Goal: Task Accomplishment & Management: Complete application form

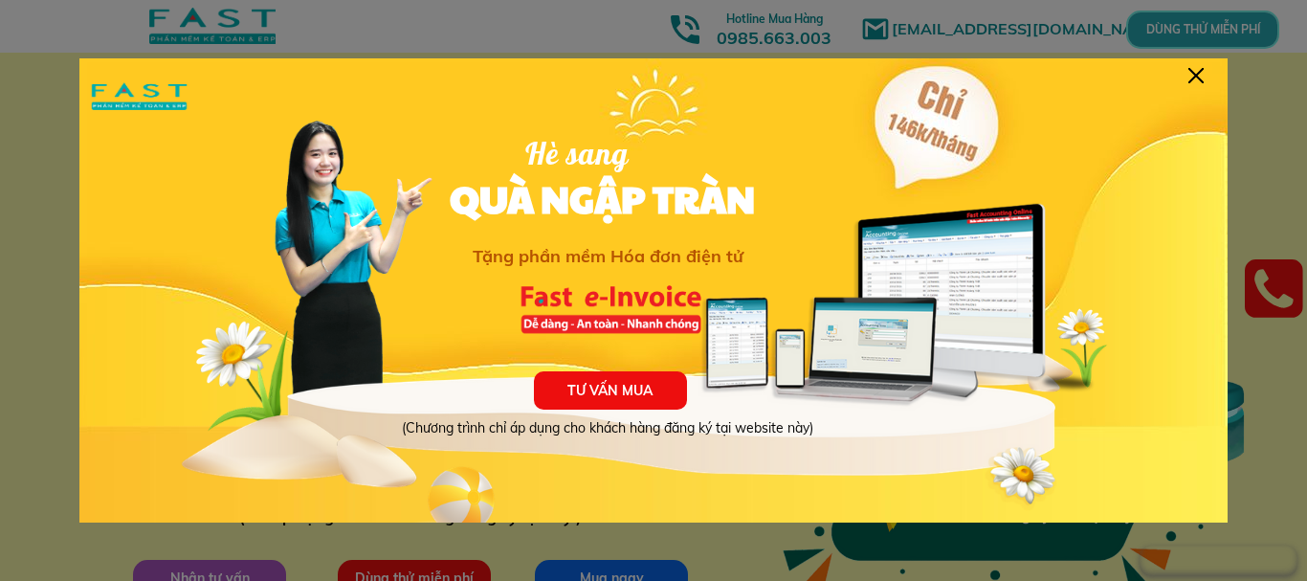
click at [1198, 76] on div at bounding box center [1195, 75] width 15 height 15
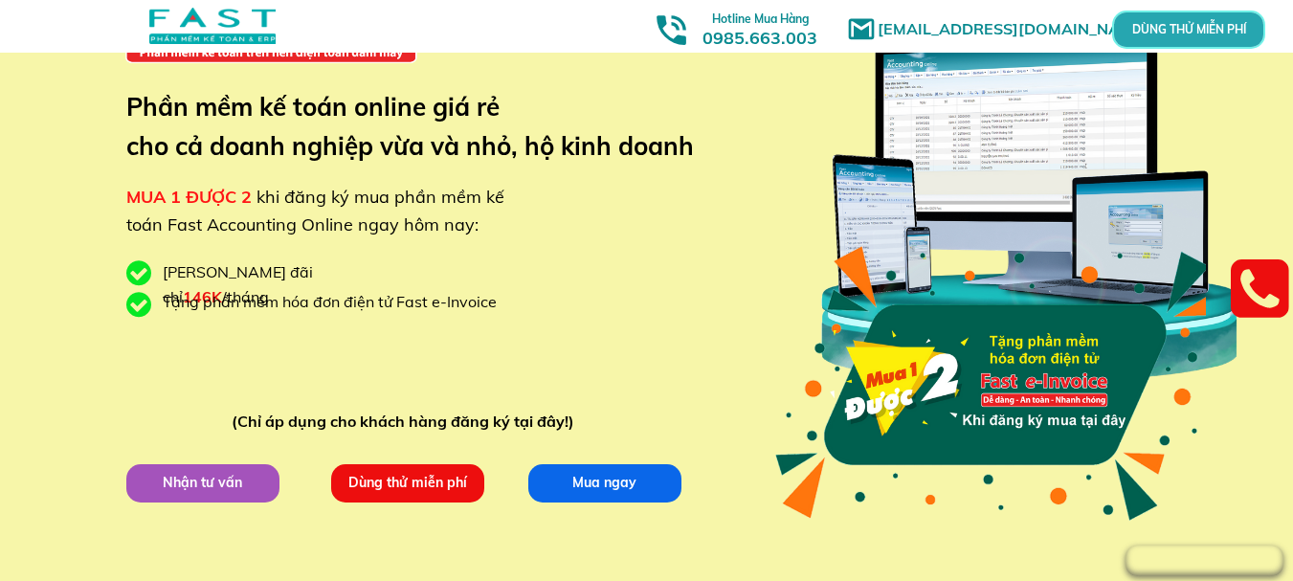
scroll to position [191, 0]
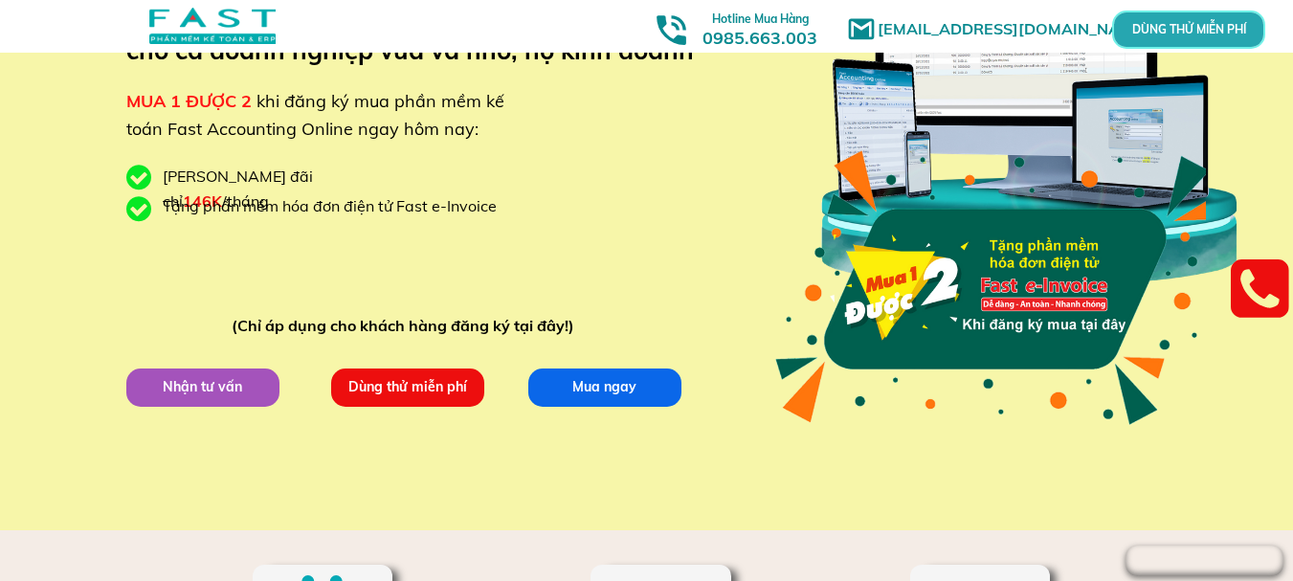
click at [455, 391] on p "Dùng thử miễn phí" at bounding box center [406, 386] width 153 height 38
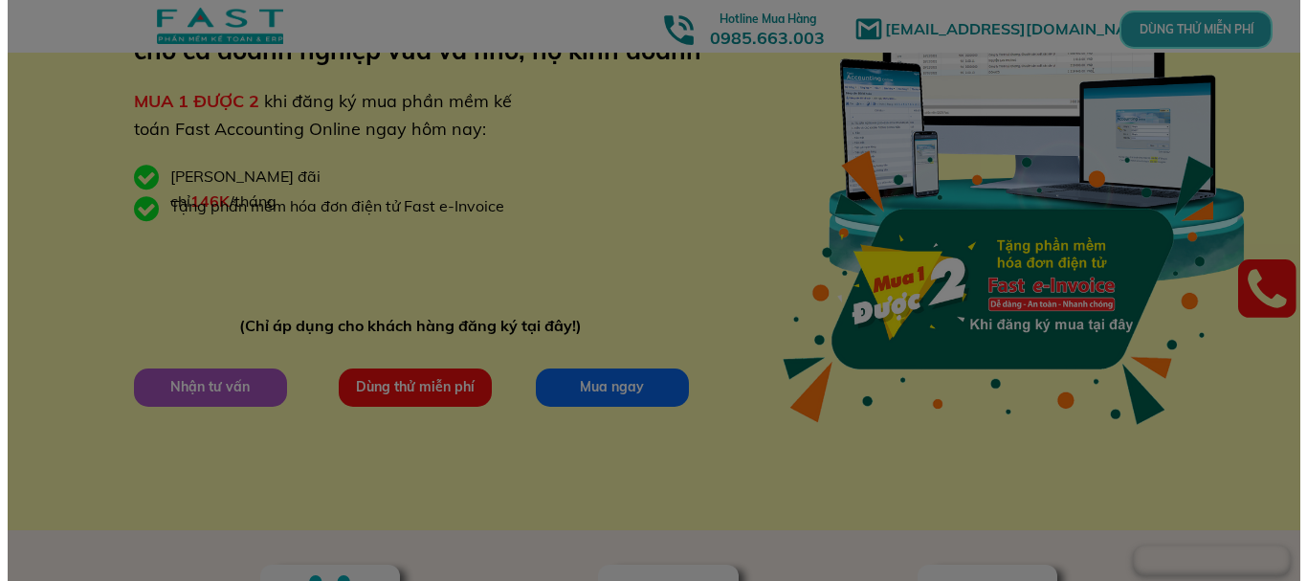
scroll to position [0, 0]
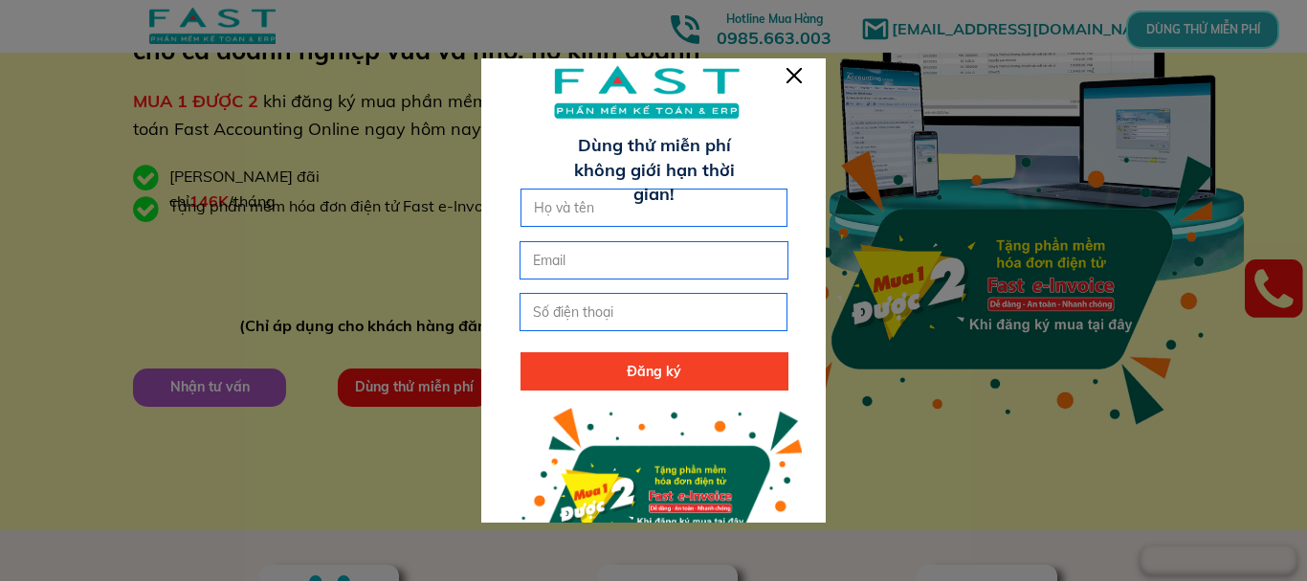
click at [639, 208] on input "text" at bounding box center [654, 207] width 251 height 36
type input "0988000570"
click at [571, 263] on input "email" at bounding box center [653, 260] width 251 height 36
type input "[EMAIL_ADDRESS][DOMAIN_NAME]"
drag, startPoint x: 624, startPoint y: 211, endPoint x: 520, endPoint y: 211, distance: 104.3
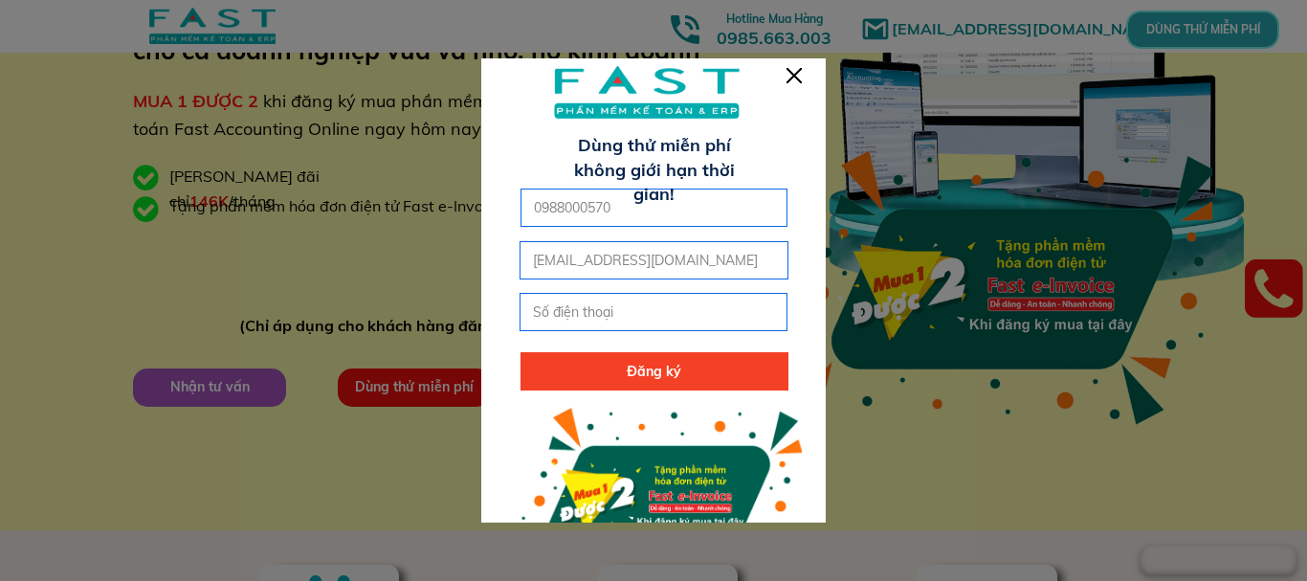
click at [521, 211] on div "0988000570" at bounding box center [655, 208] width 268 height 38
click at [583, 318] on input "tel" at bounding box center [653, 312] width 251 height 36
type input "0988000570"
click at [638, 366] on p "Đăng ký" at bounding box center [655, 371] width 268 height 38
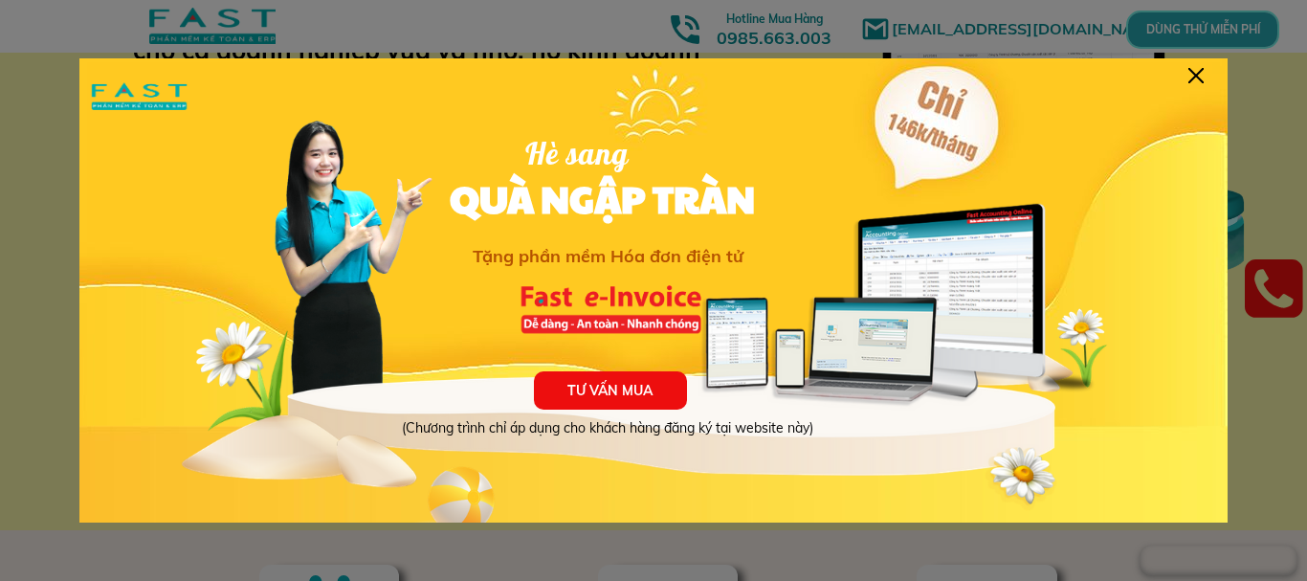
click at [1187, 73] on div "TƯ VẤN MUA (Chương trình chỉ áp dụng cho khách hàng đăng ký tại website này) Hè…" at bounding box center [653, 297] width 1148 height 478
click at [1207, 73] on div "TƯ VẤN MUA (Chương trình chỉ áp dụng cho khách hàng đăng ký tại website này) Hè…" at bounding box center [653, 297] width 1148 height 478
click at [1201, 74] on div at bounding box center [1195, 75] width 15 height 15
